Goal: Transaction & Acquisition: Purchase product/service

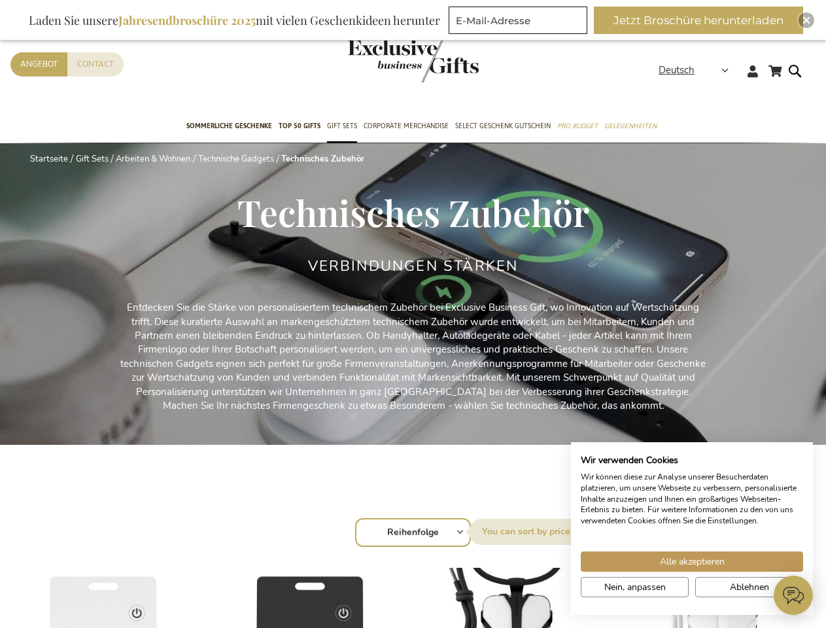
click at [413, 314] on p "Entdecken Sie die Stärke von personalisiertem technischem Zubehör bei Exclusive…" at bounding box center [413, 357] width 589 height 112
click at [698, 70] on strong "Deutsch" at bounding box center [693, 70] width 69 height 15
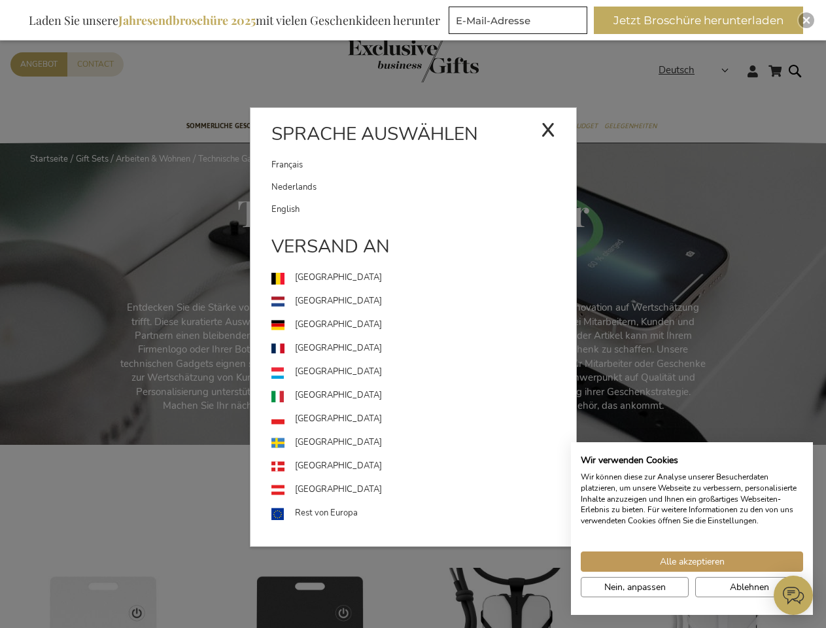
click at [704, 20] on button "Jetzt Broschüre herunterladen" at bounding box center [698, 20] width 209 height 27
click at [807, 20] on img "Close" at bounding box center [807, 20] width 8 height 8
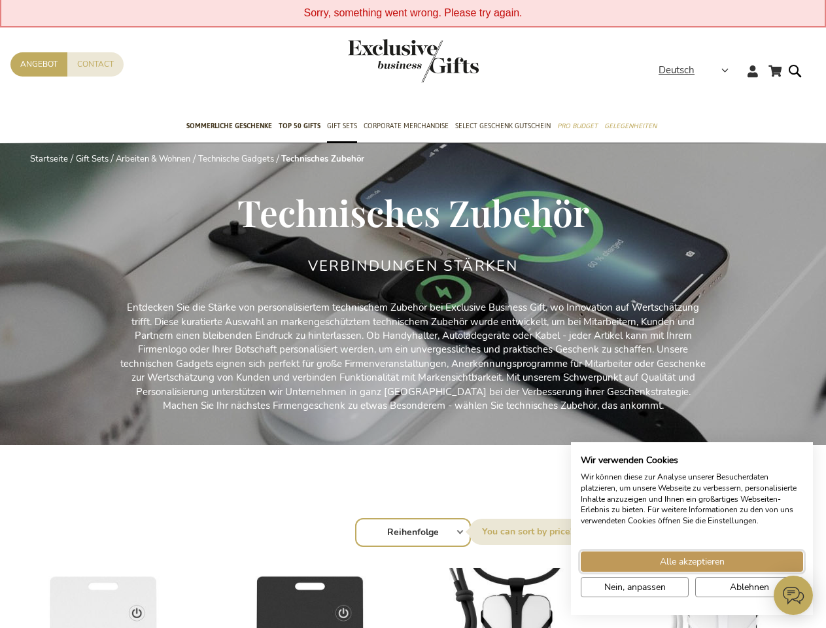
click at [692, 561] on span "Alle akzeptieren" at bounding box center [692, 562] width 65 height 14
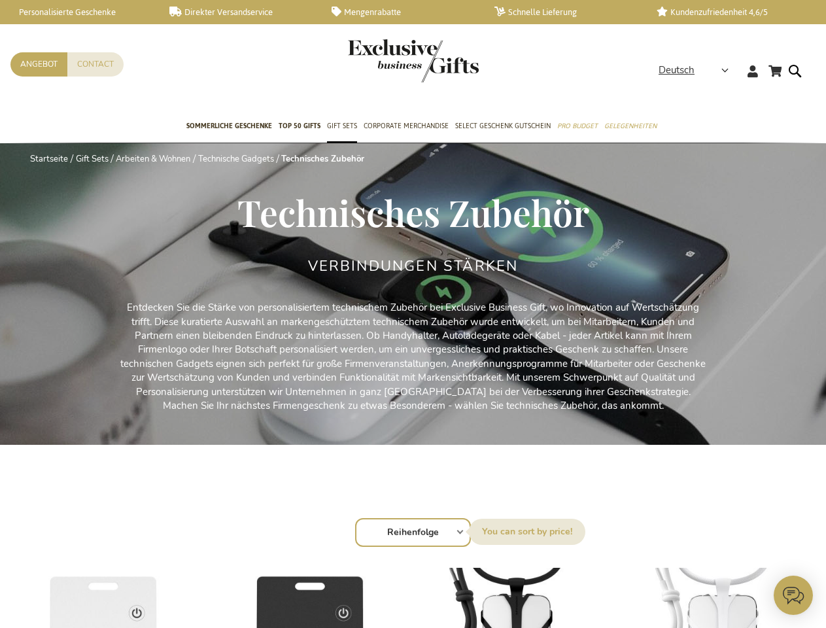
click at [794, 595] on icon at bounding box center [793, 595] width 39 height 39
